Goal: Use online tool/utility: Utilize a website feature to perform a specific function

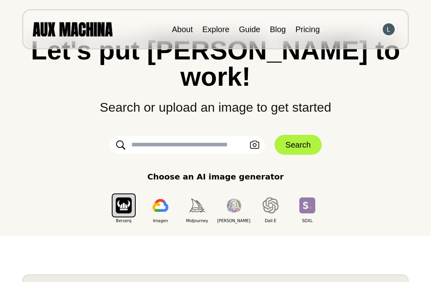
scroll to position [46, 0]
click at [252, 141] on icon "button" at bounding box center [255, 145] width 10 height 8
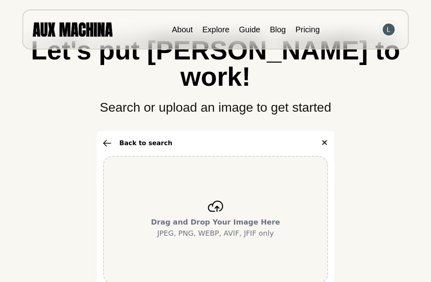
click at [233, 187] on div "Drag and Drop Your Image Here JPEG, PNG, WEBP, AVIF, JFIF only" at bounding box center [215, 220] width 225 height 128
click at [259, 182] on div "Drag and Drop Your Image Here JPEG, PNG, WEBP, AVIF, JFIF only" at bounding box center [215, 220] width 225 height 128
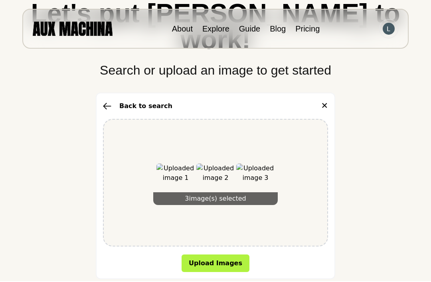
scroll to position [143, 0]
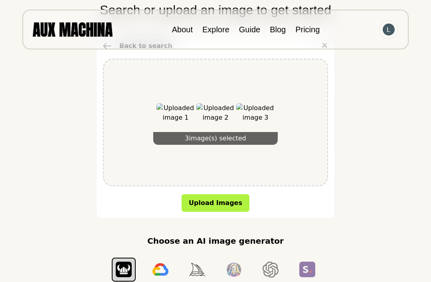
click at [228, 195] on button "Upload Images" at bounding box center [216, 204] width 68 height 18
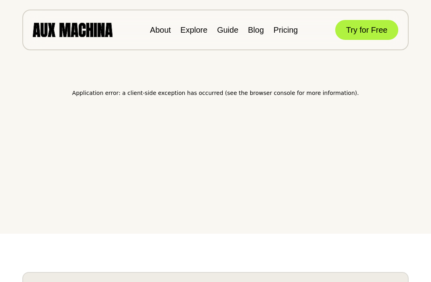
scroll to position [0, 0]
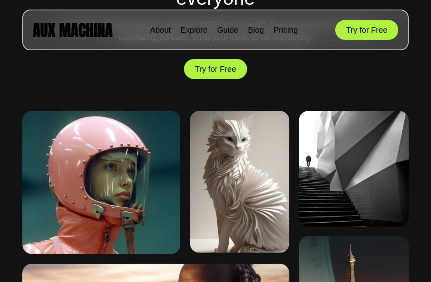
scroll to position [347, 0]
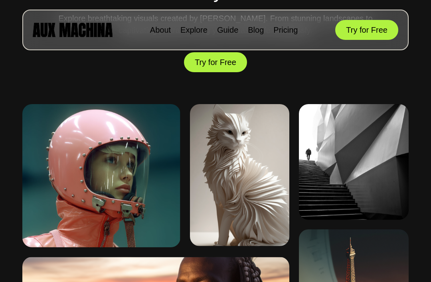
click at [231, 63] on button "Try for Free" at bounding box center [215, 62] width 63 height 20
click at [229, 63] on button "Try for Free" at bounding box center [215, 62] width 63 height 20
click at [370, 29] on button "Try for Free" at bounding box center [367, 30] width 63 height 20
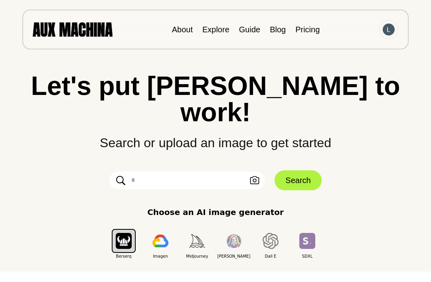
click at [195, 172] on input "text" at bounding box center [187, 181] width 156 height 18
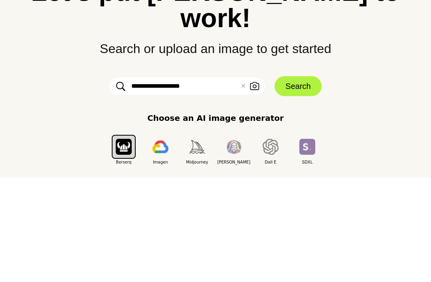
type input "**********"
click at [252, 177] on icon "button" at bounding box center [255, 181] width 10 height 8
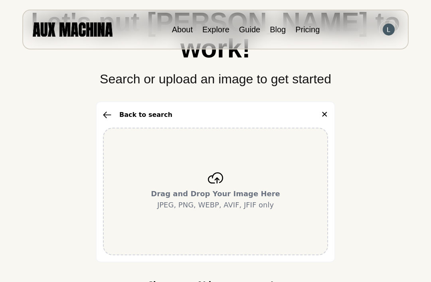
scroll to position [73, 0]
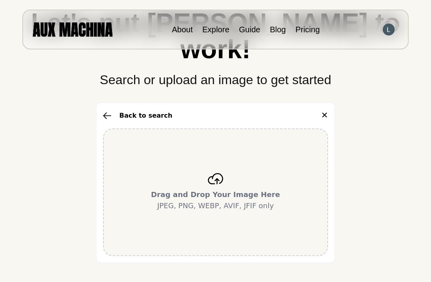
click at [225, 141] on div "Drag and Drop Your Image Here JPEG, PNG, WEBP, AVIF, JFIF only" at bounding box center [215, 193] width 225 height 128
click at [210, 189] on p "Drag and Drop Your Image Here JPEG, PNG, WEBP, AVIF, JFIF only" at bounding box center [215, 200] width 129 height 22
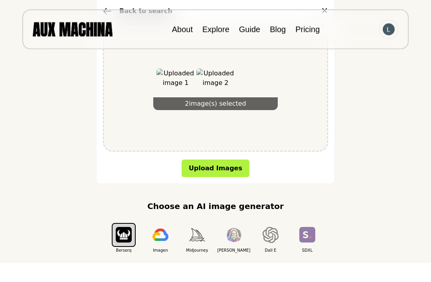
scroll to position [178, 0]
click at [163, 229] on img "button" at bounding box center [161, 235] width 16 height 13
click at [164, 229] on img "button" at bounding box center [161, 235] width 16 height 13
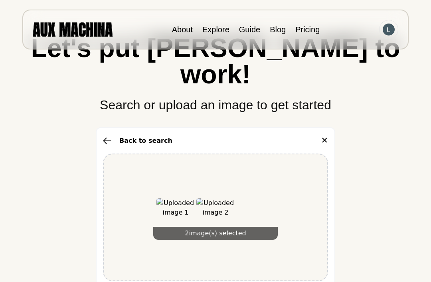
scroll to position [45, 0]
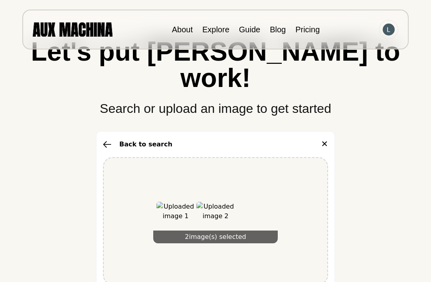
click at [149, 140] on button "Back to search" at bounding box center [137, 145] width 69 height 10
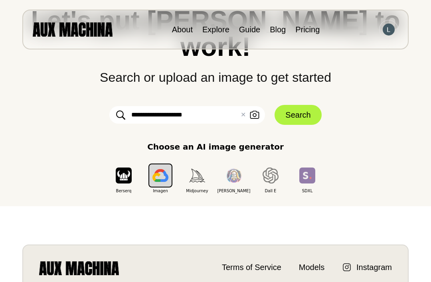
scroll to position [75, 0]
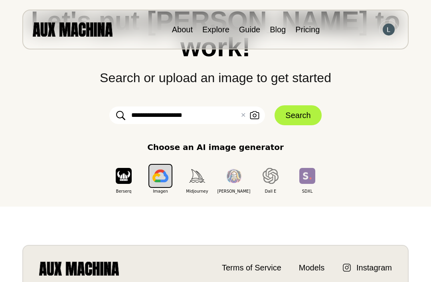
click at [254, 111] on icon "button" at bounding box center [255, 115] width 10 height 8
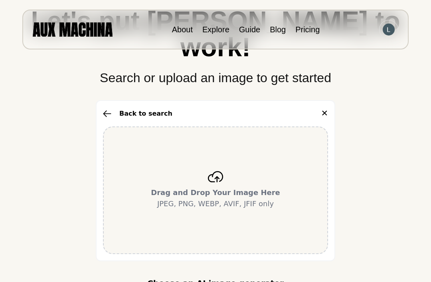
click at [215, 171] on icon at bounding box center [215, 176] width 15 height 11
click at [224, 142] on div "Drag and Drop Your Image Here JPEG, PNG, WEBP, AVIF, JFIF only" at bounding box center [215, 191] width 225 height 128
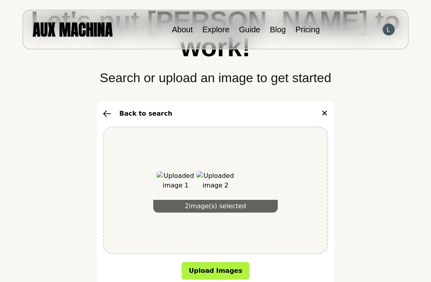
click at [236, 262] on button "Upload Images" at bounding box center [216, 271] width 68 height 18
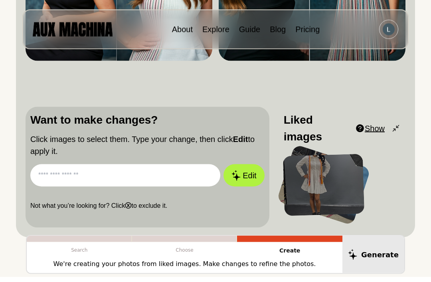
scroll to position [251, 0]
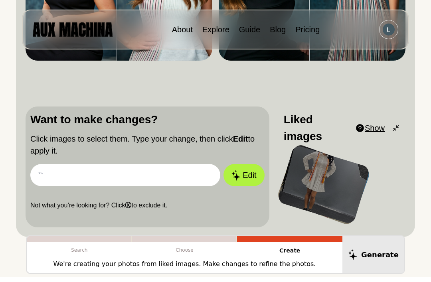
click at [337, 179] on div at bounding box center [324, 185] width 94 height 80
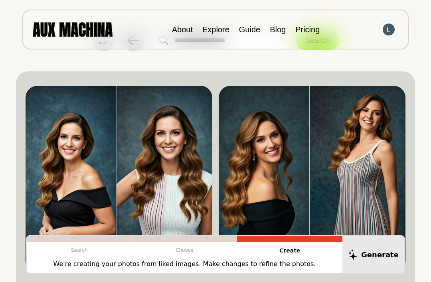
scroll to position [39, 0]
click at [280, 159] on img at bounding box center [312, 179] width 187 height 187
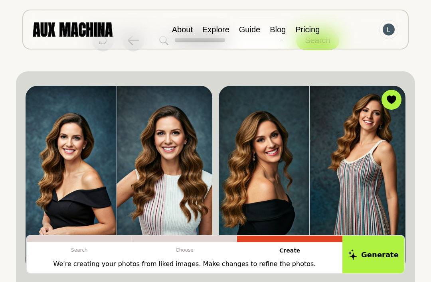
click at [0, 0] on div at bounding box center [0, 0] width 0 height 0
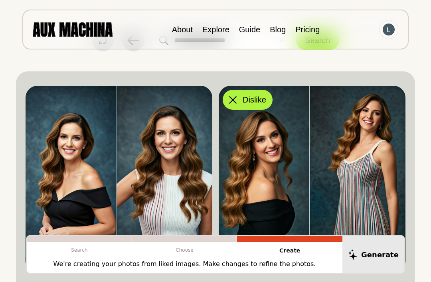
click at [240, 107] on button "Dislike" at bounding box center [248, 100] width 50 height 20
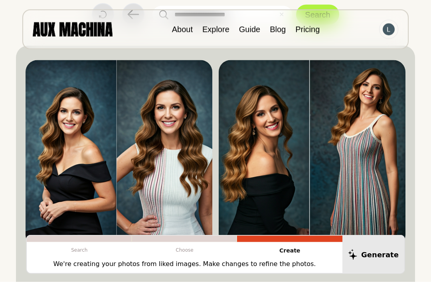
scroll to position [65, 0]
click at [275, 242] on div at bounding box center [289, 239] width 105 height 6
click at [278, 260] on p "Create" at bounding box center [289, 250] width 105 height 17
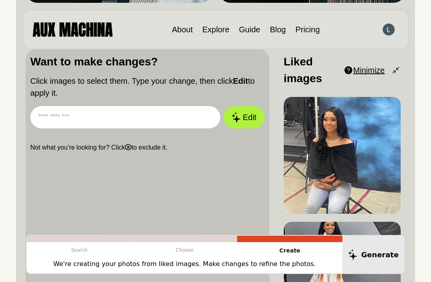
click at [159, 122] on input "text" at bounding box center [125, 117] width 190 height 22
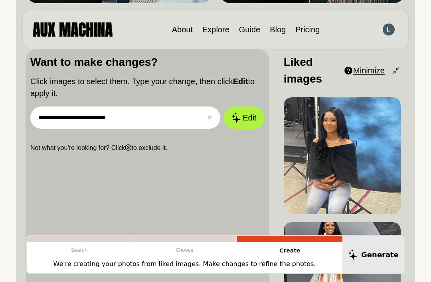
type input "**********"
click at [246, 120] on button "Edit" at bounding box center [244, 118] width 41 height 22
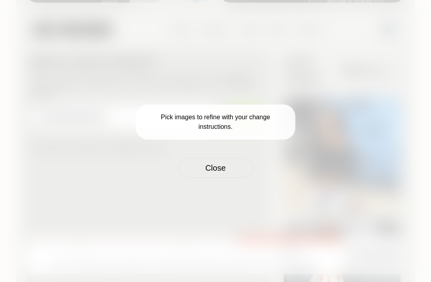
click at [275, 136] on p "Pick images to refine with your change instructions." at bounding box center [216, 122] width 160 height 35
click at [234, 177] on button "Close" at bounding box center [216, 168] width 76 height 20
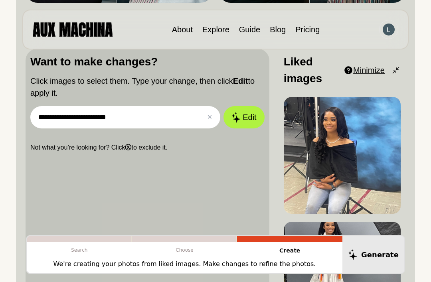
click at [347, 154] on img at bounding box center [342, 155] width 117 height 117
click at [0, 0] on icon at bounding box center [0, 0] width 0 height 0
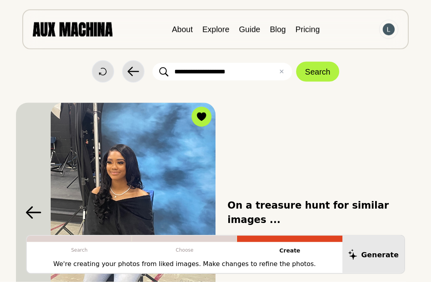
scroll to position [0, 0]
